Goal: Task Accomplishment & Management: Manage account settings

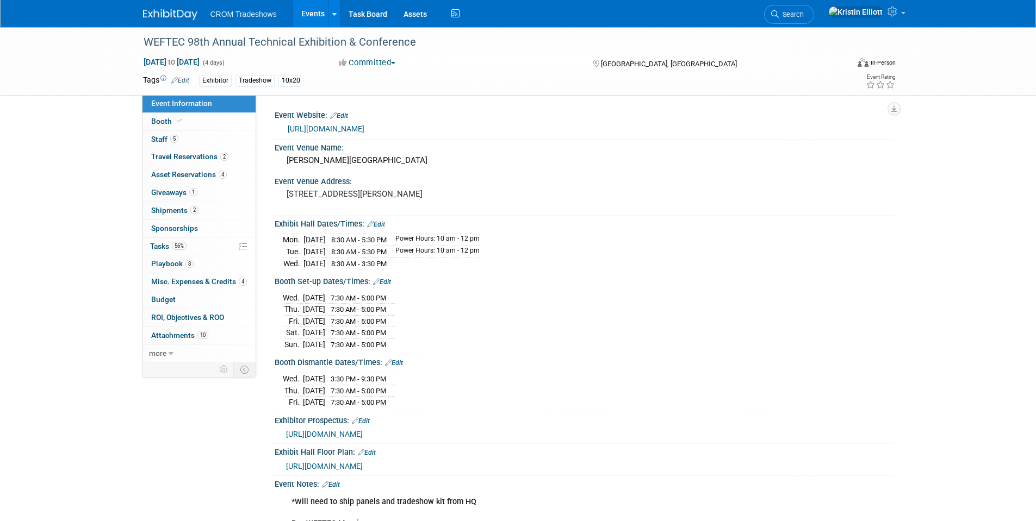
click at [316, 18] on link "Events" at bounding box center [313, 13] width 40 height 27
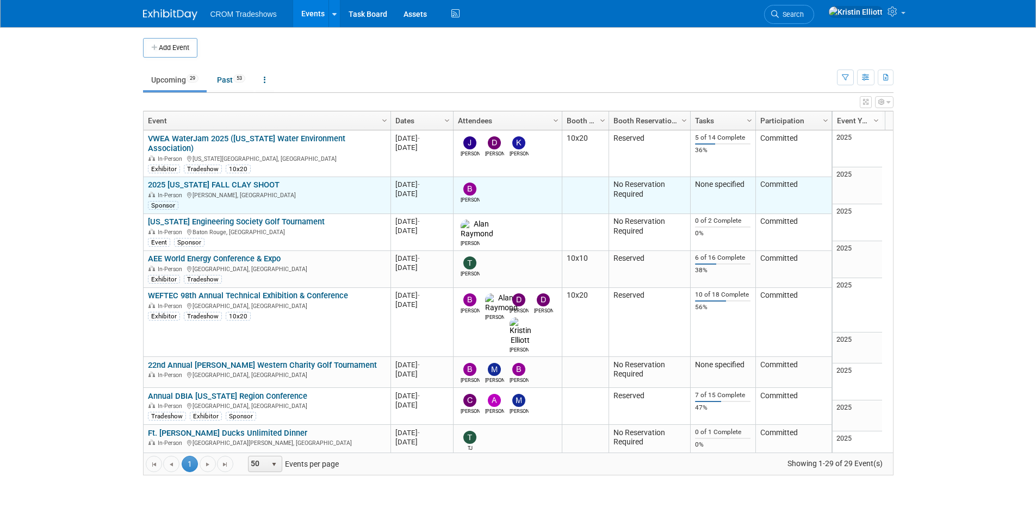
click at [267, 180] on link "2025 [US_STATE] FALL CLAY SHOOT" at bounding box center [214, 185] width 132 height 10
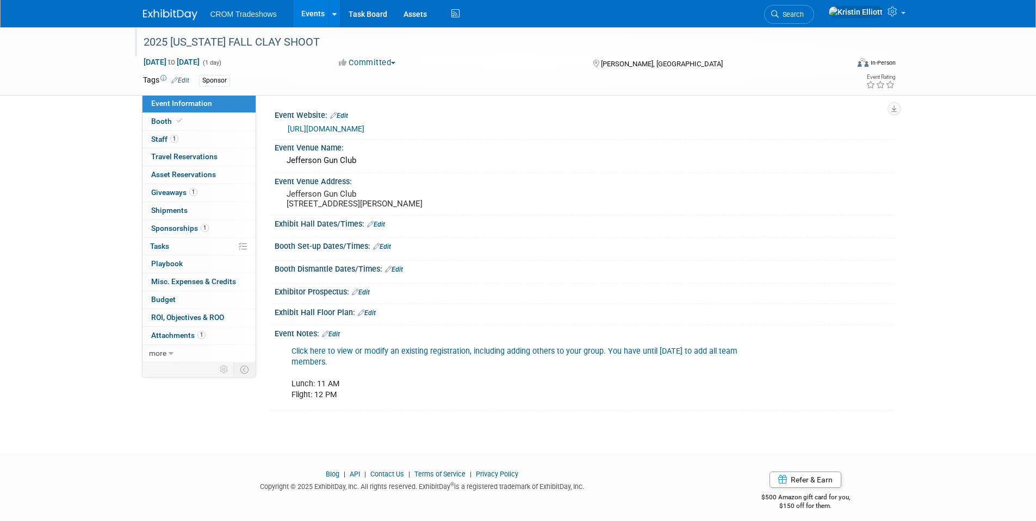
click at [390, 55] on div "2025 [US_STATE] FALL CLAY SHOOT" at bounding box center [487, 41] width 705 height 29
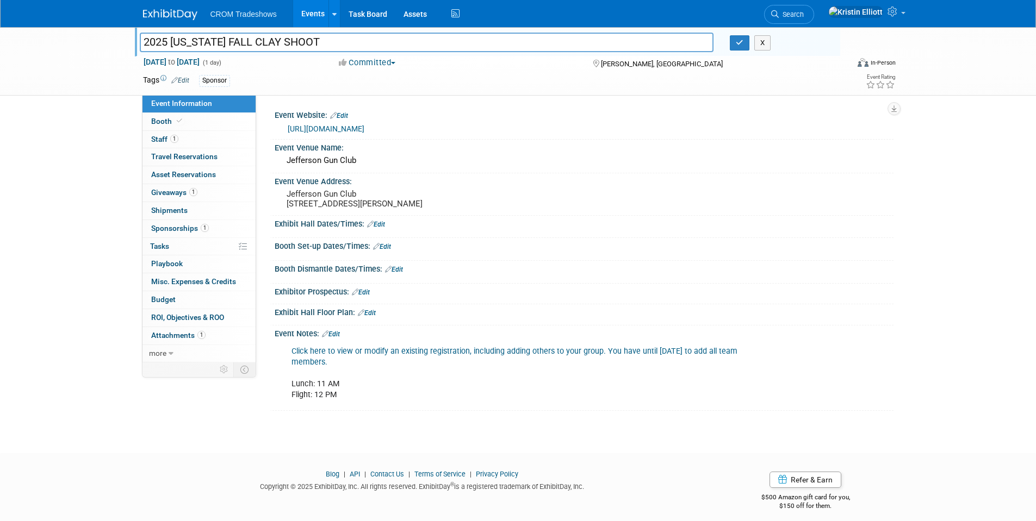
click at [388, 58] on button "Committed" at bounding box center [367, 62] width 65 height 11
click at [371, 110] on link "Not Going" at bounding box center [379, 110] width 86 height 15
click at [738, 39] on button "button" at bounding box center [740, 42] width 20 height 15
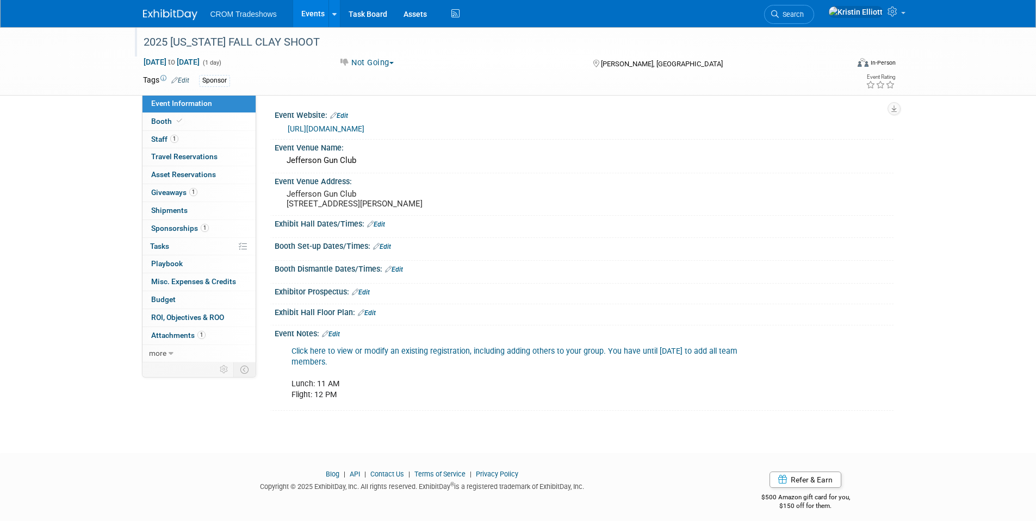
click at [339, 338] on link "Edit" at bounding box center [331, 335] width 18 height 8
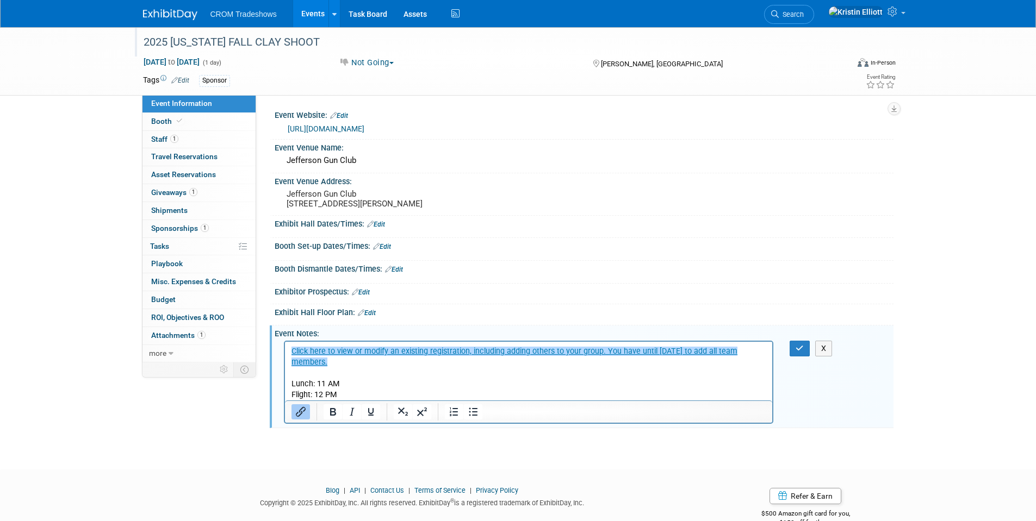
click at [289, 353] on html "﻿Click here to view or modify an existing registration, including adding others…" at bounding box center [528, 371] width 488 height 59
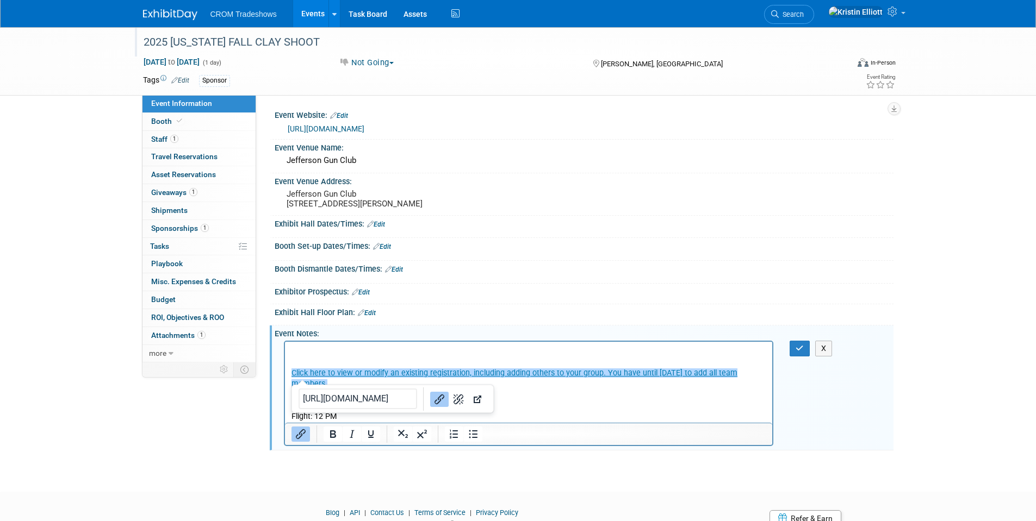
click at [306, 352] on p "﻿Click here to view or modify an existing registration, including adding others…" at bounding box center [528, 384] width 475 height 77
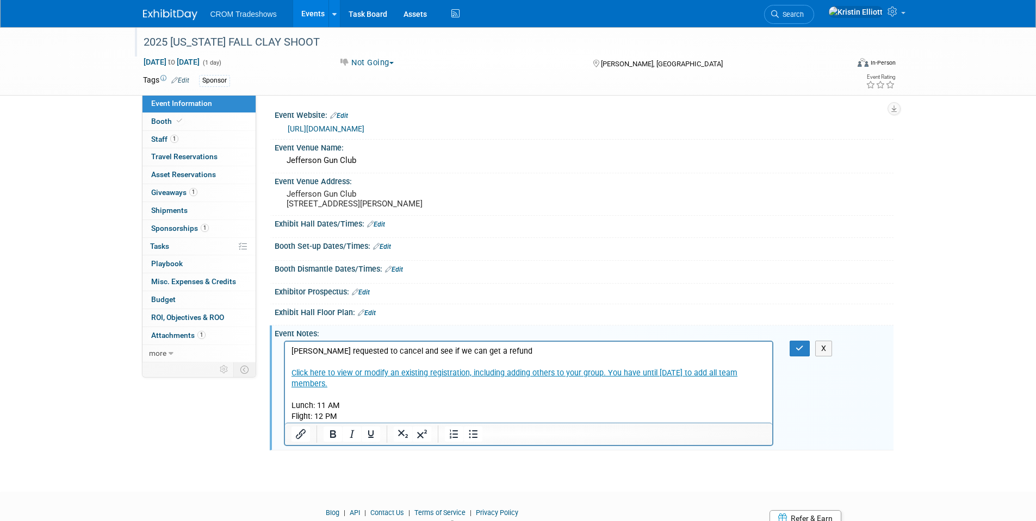
click at [391, 352] on p "Branden requested to cancel and see if we can get a refund Click here to view o…" at bounding box center [528, 384] width 475 height 77
click at [393, 354] on p "Branden requested to cancel (and see if we can get a refund Click here to view …" at bounding box center [528, 384] width 475 height 77
click at [389, 350] on p "Branden requested to cancel (9/5/25)and see if we can get a refund Click here t…" at bounding box center [528, 384] width 475 height 77
click at [420, 351] on p "Branden requested to cancel (9/5/25)and see if we can get a refund Click here t…" at bounding box center [528, 384] width 475 height 77
click at [392, 352] on p "Branden requested to cancel (9/5/25)and see if we can get a refund Click here t…" at bounding box center [528, 384] width 475 height 77
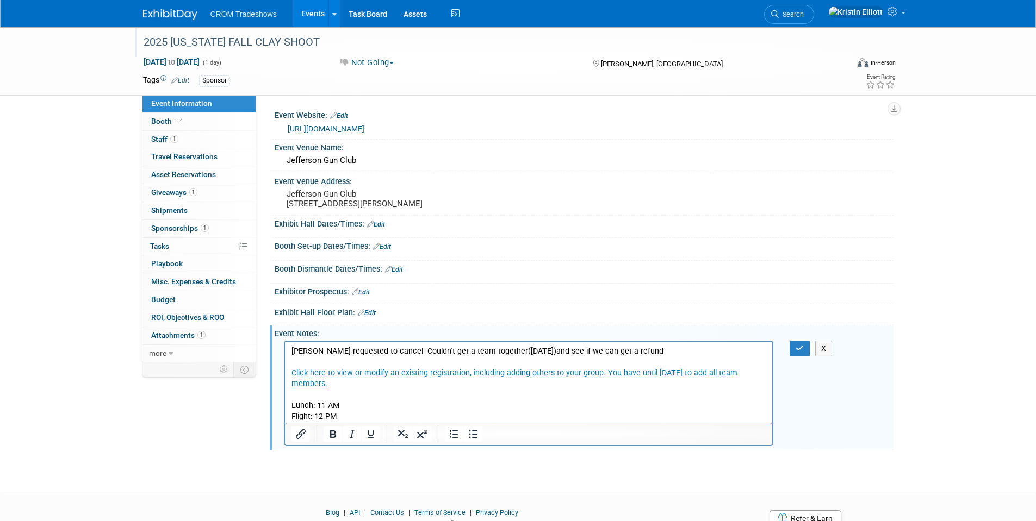
click at [628, 349] on p "Branden requested to cancel -Couldn't get a team together(9/5/25)and see if we …" at bounding box center [528, 384] width 475 height 77
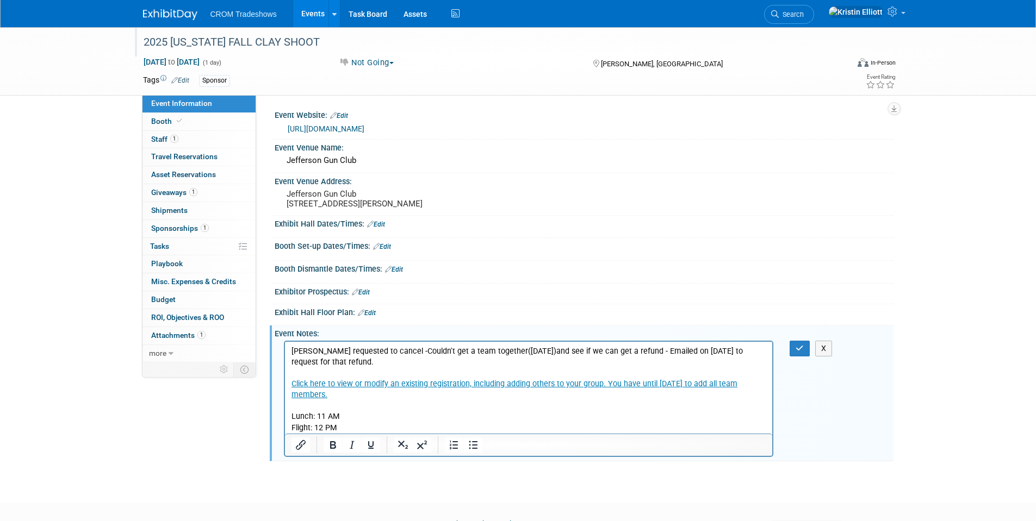
click at [632, 355] on p "Branden requested to cancel -Couldn't get a team together(9/5/25)and see if we …" at bounding box center [528, 390] width 475 height 88
click at [795, 352] on button "button" at bounding box center [800, 349] width 20 height 16
